Goal: Use online tool/utility: Utilize a website feature to perform a specific function

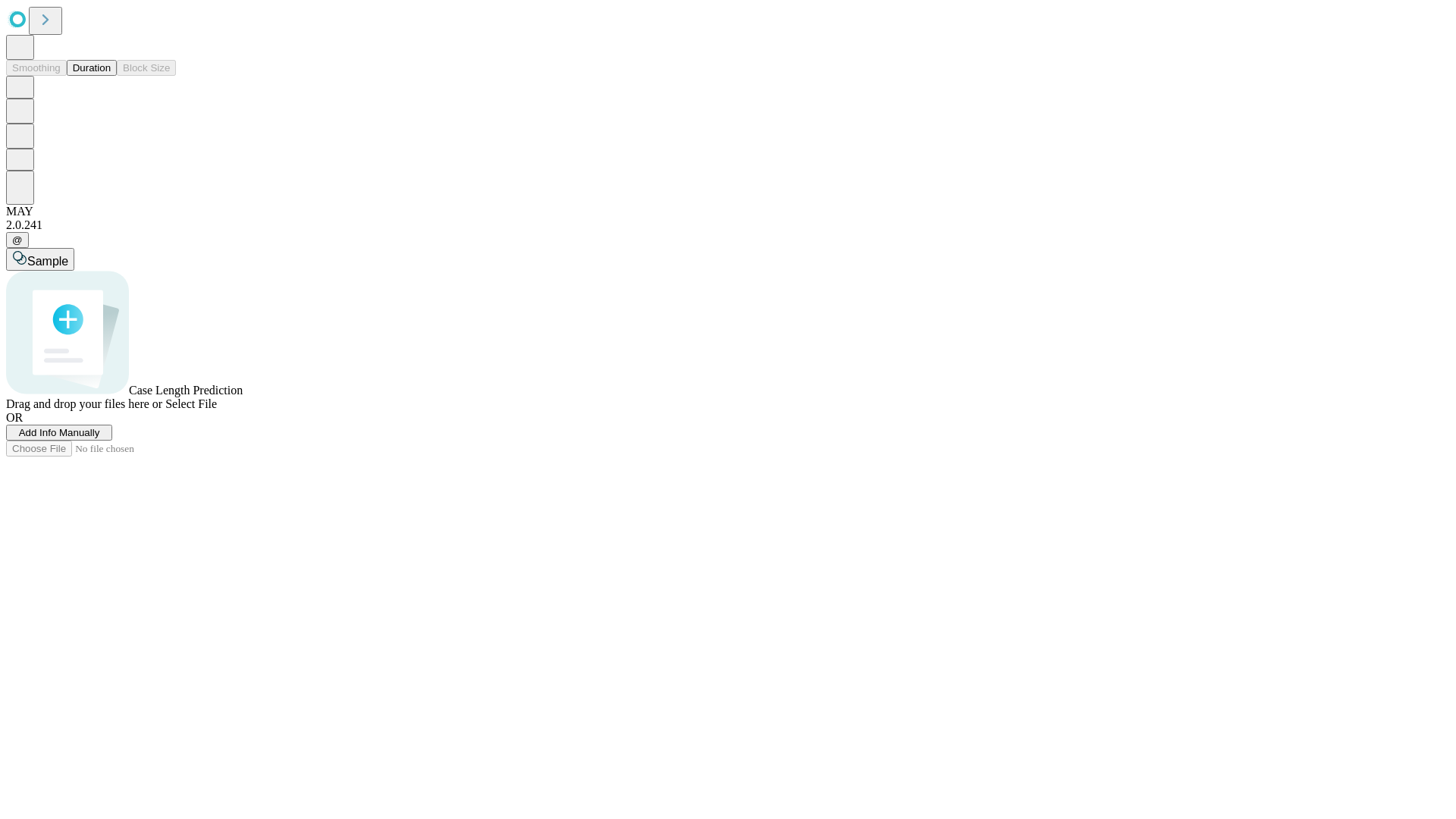
click at [217, 410] on span "Select File" at bounding box center [192, 404] width 52 height 12
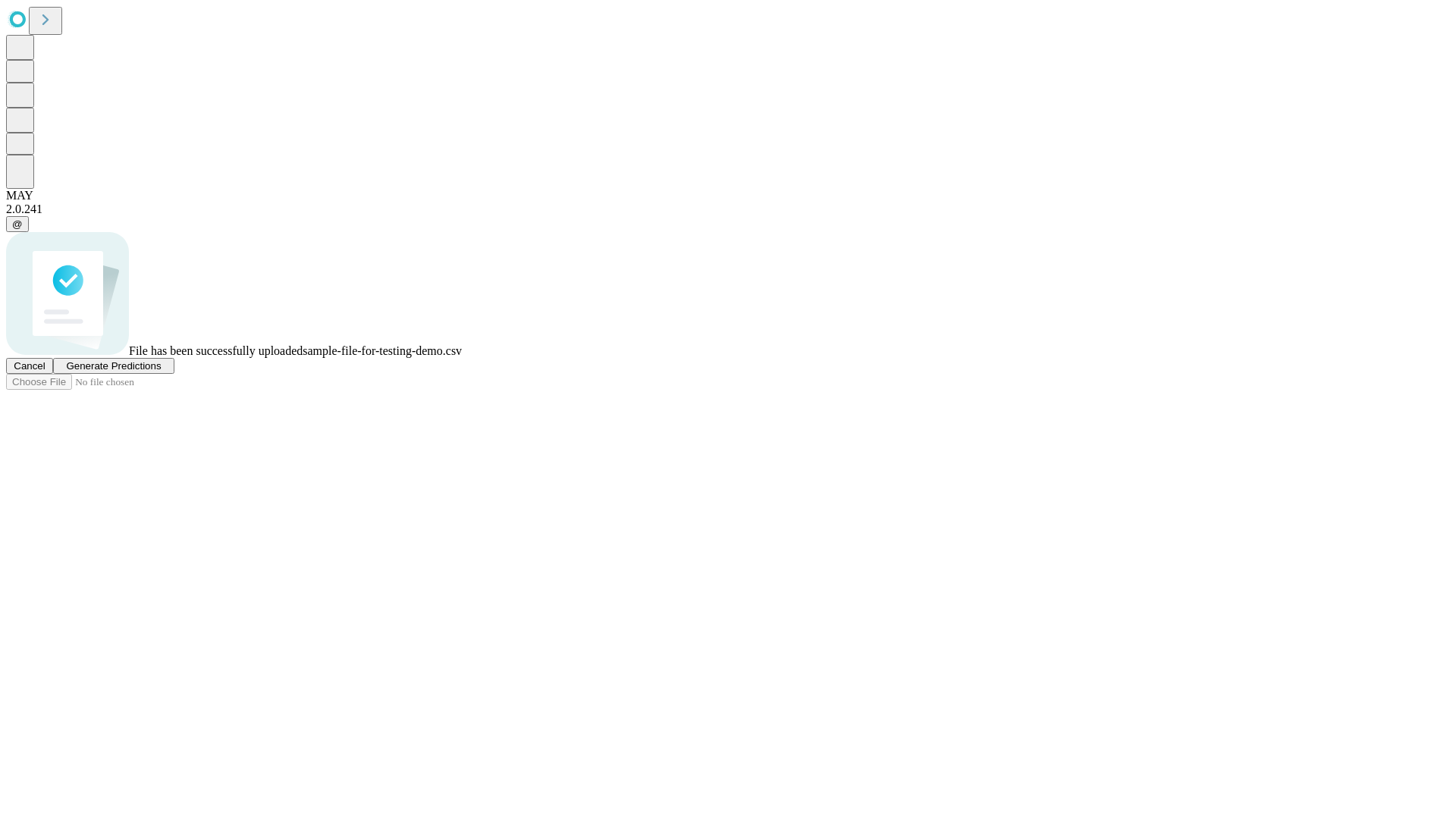
click at [160, 372] on span "Generate Predictions" at bounding box center [113, 365] width 94 height 12
